Goal: Information Seeking & Learning: Learn about a topic

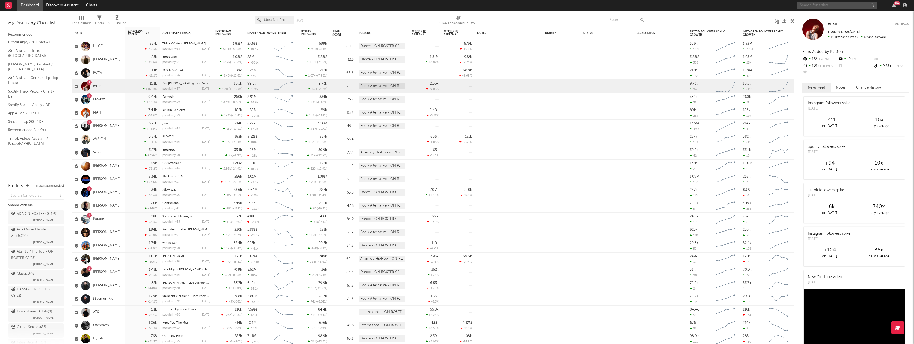
click at [814, 2] on input "text" at bounding box center [837, 5] width 80 height 7
type input "d"
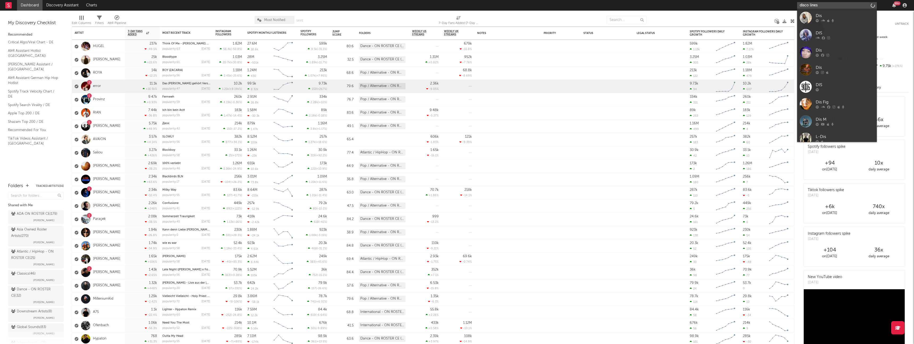
type input "disco lines"
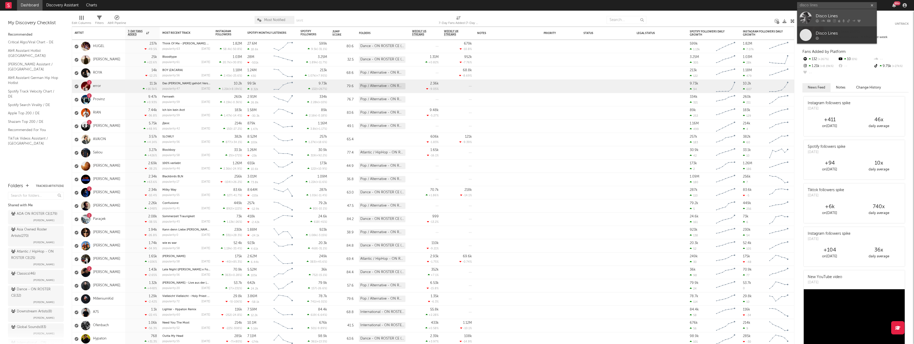
click at [820, 12] on link "Disco Lines" at bounding box center [837, 17] width 80 height 17
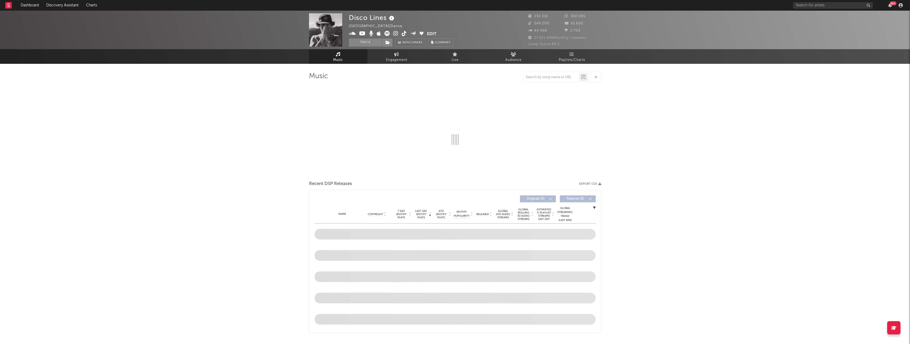
select select "6m"
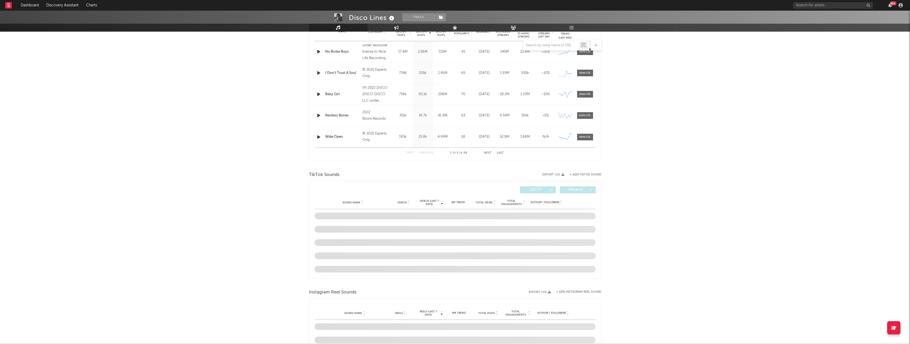
scroll to position [288, 0]
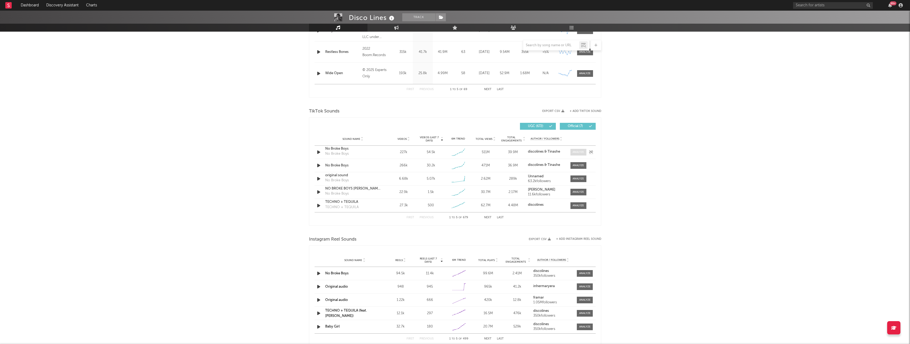
click at [584, 154] on span at bounding box center [579, 152] width 16 height 7
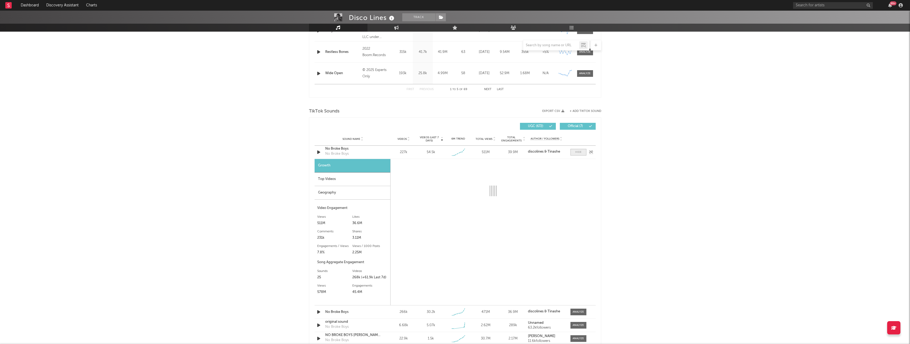
select select "1w"
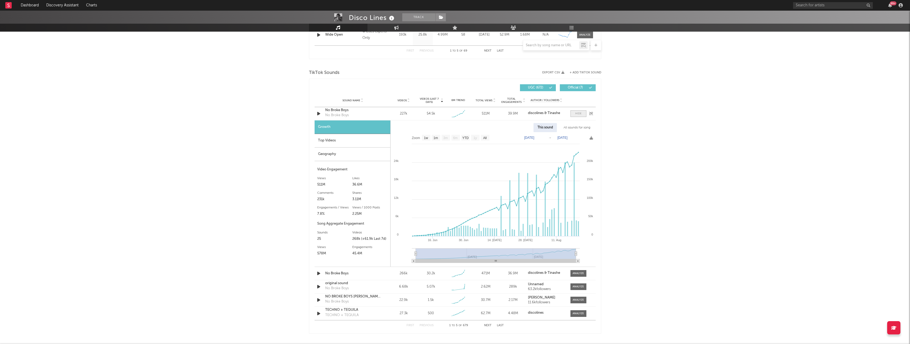
scroll to position [332, 0]
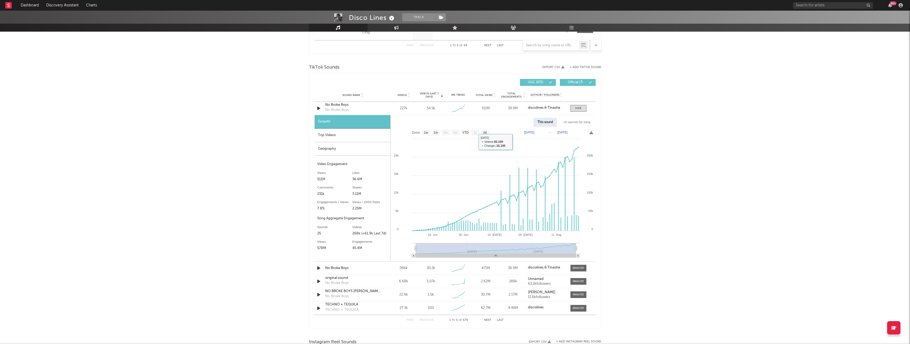
click at [347, 135] on div "Top Videos" at bounding box center [353, 136] width 76 height 14
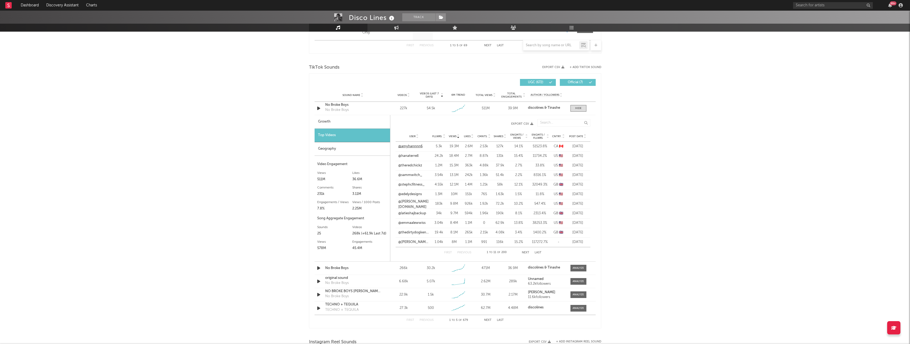
click at [414, 145] on link "@amyhannnn6" at bounding box center [410, 146] width 24 height 5
click at [414, 155] on link "@hanaterrell" at bounding box center [408, 155] width 20 height 5
click at [418, 166] on link "@theredchickz" at bounding box center [410, 165] width 24 height 5
click at [415, 176] on link "@sammwitch_" at bounding box center [410, 174] width 24 height 5
click at [407, 147] on link "@amyhannnn6" at bounding box center [410, 146] width 24 height 5
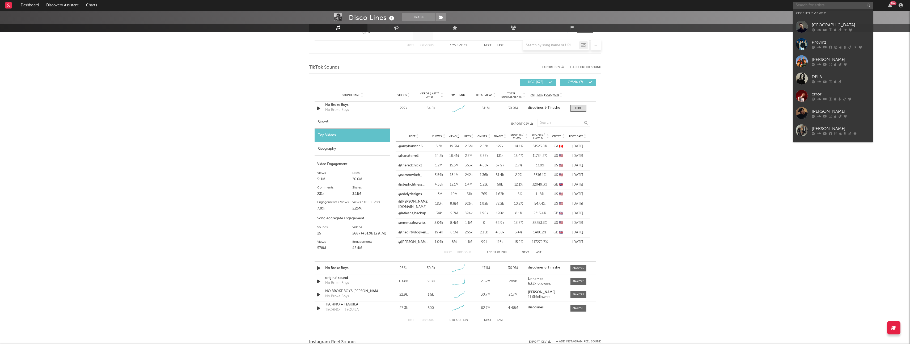
click at [818, 5] on input "text" at bounding box center [833, 5] width 80 height 7
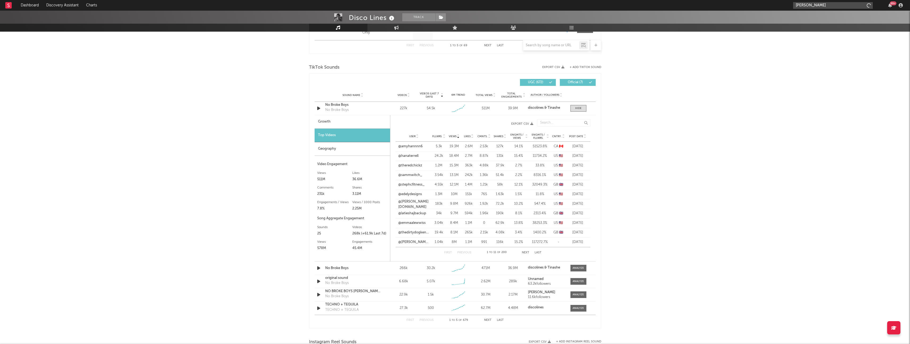
type input "[PERSON_NAME]"
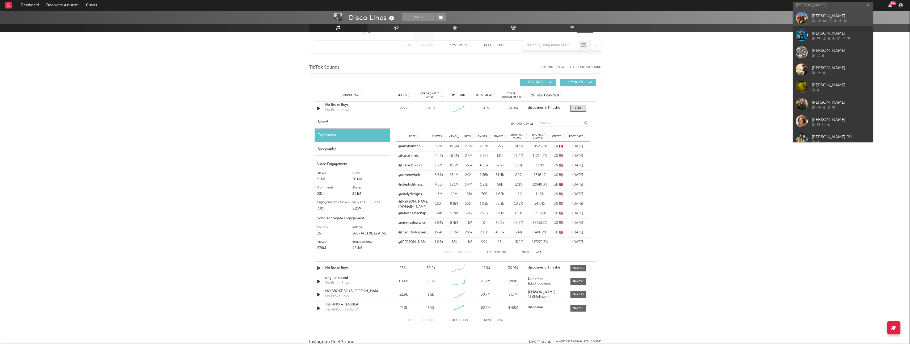
click at [809, 16] on link "[PERSON_NAME]" at bounding box center [833, 17] width 80 height 17
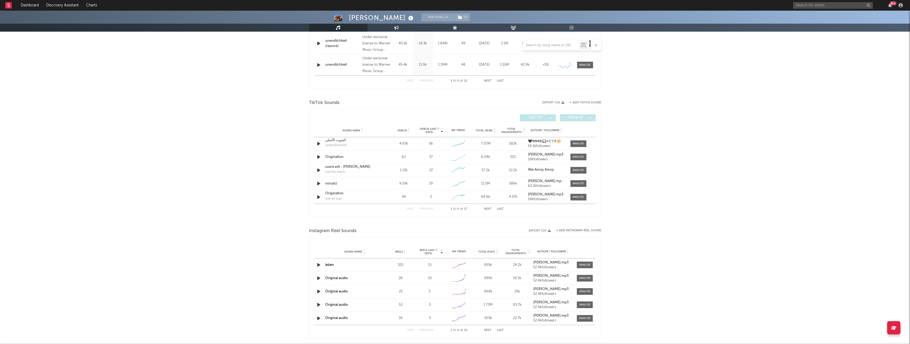
select select "6m"
click at [581, 195] on div at bounding box center [578, 195] width 11 height 4
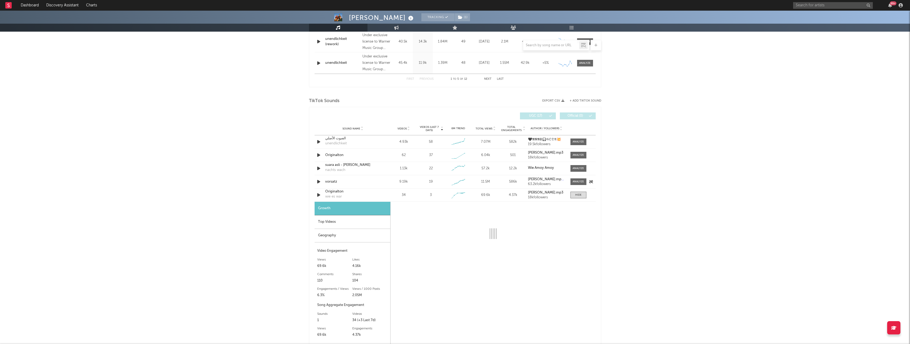
select select "1w"
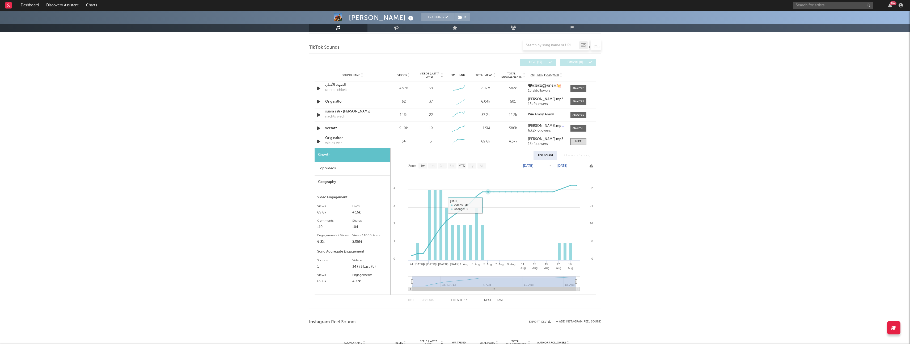
scroll to position [365, 0]
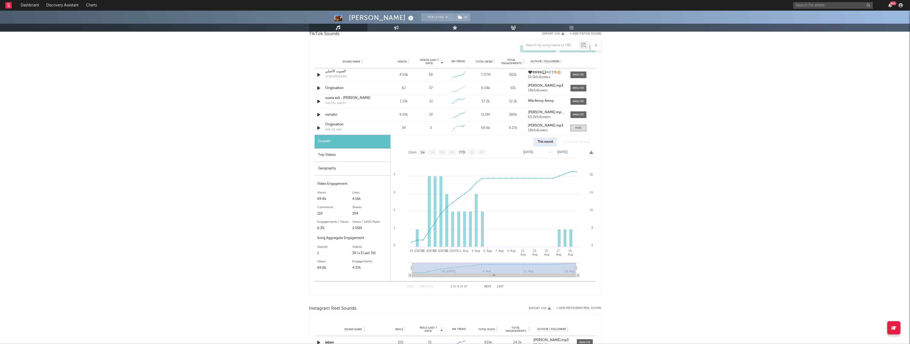
click at [336, 157] on div "Top Videos" at bounding box center [353, 155] width 76 height 14
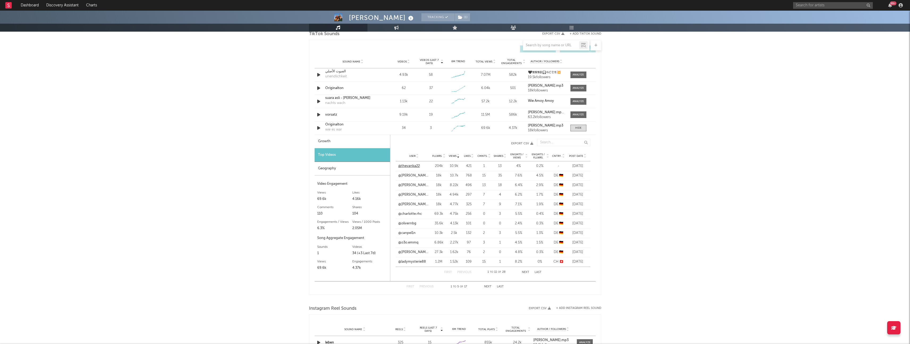
click at [406, 167] on link "@thevanka22" at bounding box center [409, 165] width 22 height 5
click at [414, 214] on link "@charlotte.rhc" at bounding box center [410, 213] width 24 height 5
